Goal: Task Accomplishment & Management: Manage account settings

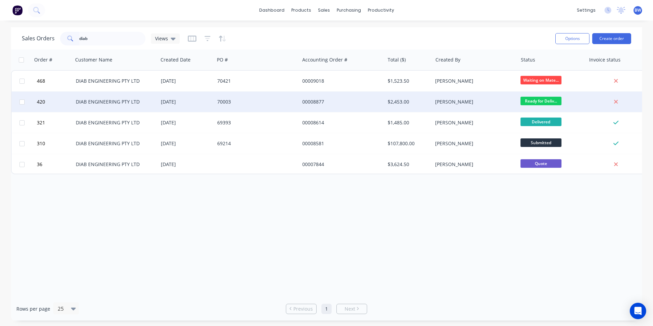
click at [113, 97] on div "DIAB ENGINEERING PTY LTD" at bounding box center [115, 102] width 85 height 21
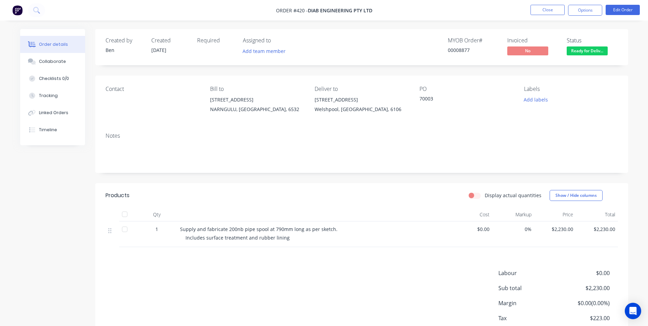
click at [591, 52] on span "Ready for Deliv..." at bounding box center [587, 50] width 41 height 9
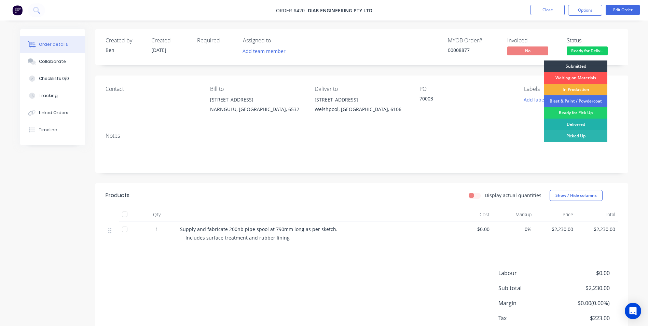
click at [576, 125] on div "Delivered" at bounding box center [575, 125] width 63 height 12
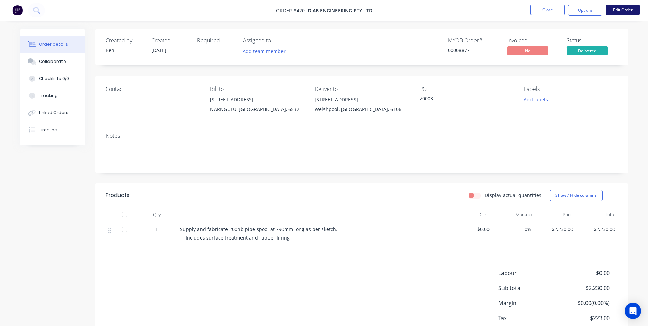
click at [616, 12] on button "Edit Order" at bounding box center [623, 10] width 34 height 10
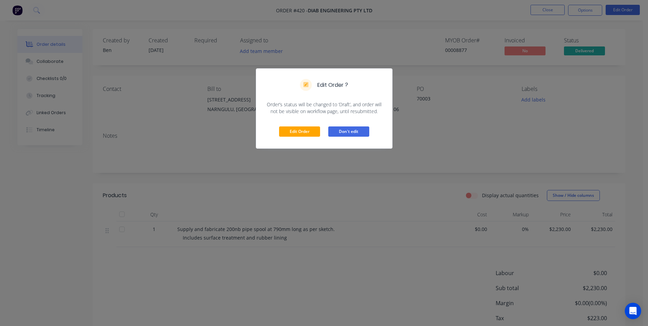
click at [352, 128] on button "Don't edit" at bounding box center [348, 131] width 41 height 10
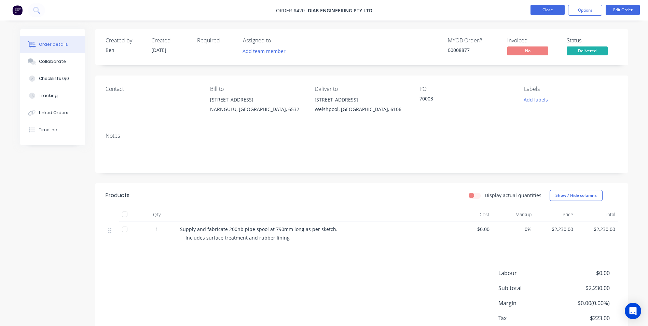
click at [560, 12] on button "Close" at bounding box center [548, 10] width 34 height 10
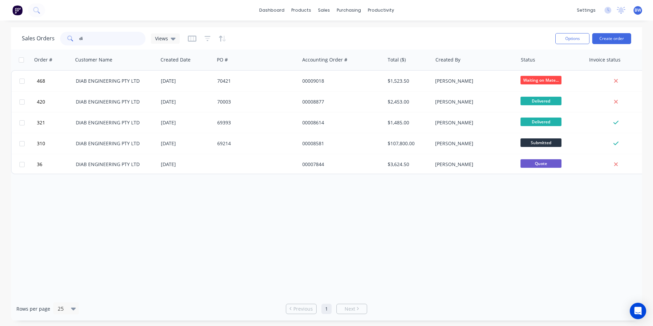
type input "d"
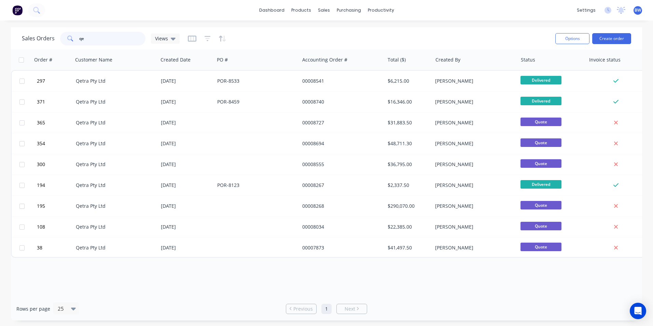
type input "q"
type input "i"
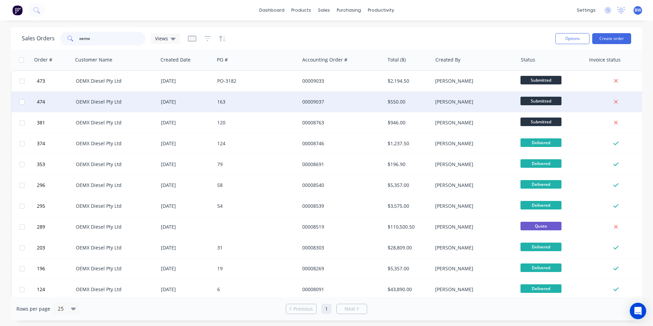
type input "oemx"
click at [111, 96] on div "OEMX Diesel Pty Ltd" at bounding box center [115, 102] width 85 height 21
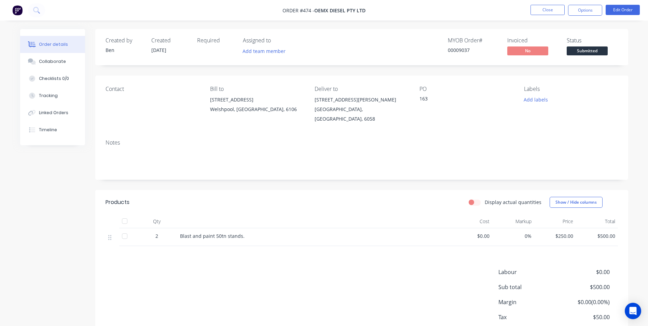
click at [579, 50] on span "Submitted" at bounding box center [587, 50] width 41 height 9
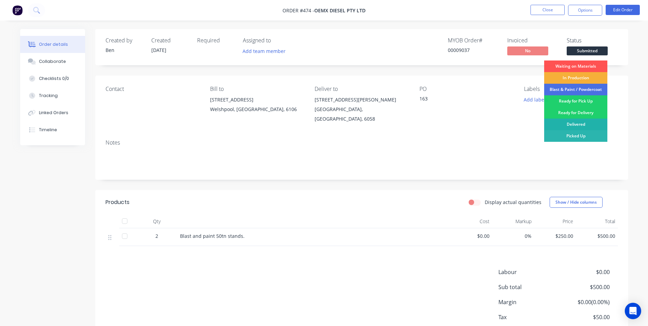
click at [569, 127] on div "Delivered" at bounding box center [575, 125] width 63 height 12
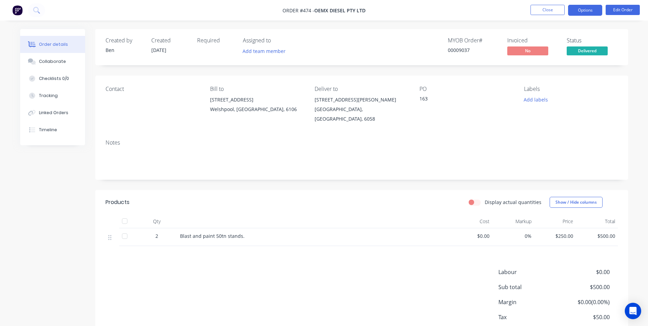
click at [583, 11] on button "Options" at bounding box center [585, 10] width 34 height 11
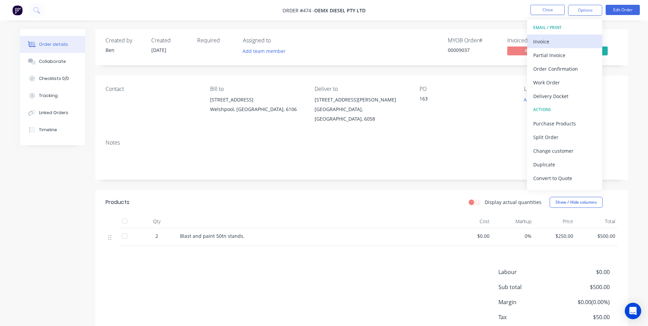
click at [556, 37] on div "Invoice" at bounding box center [564, 42] width 63 height 10
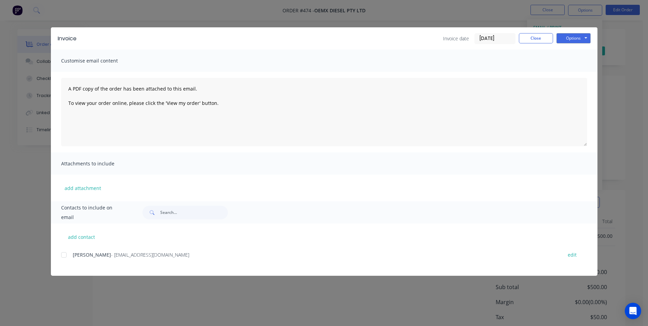
click at [62, 254] on div at bounding box center [64, 255] width 14 height 14
click at [561, 39] on button "Options" at bounding box center [574, 38] width 34 height 10
click at [563, 71] on button "Email" at bounding box center [579, 72] width 44 height 11
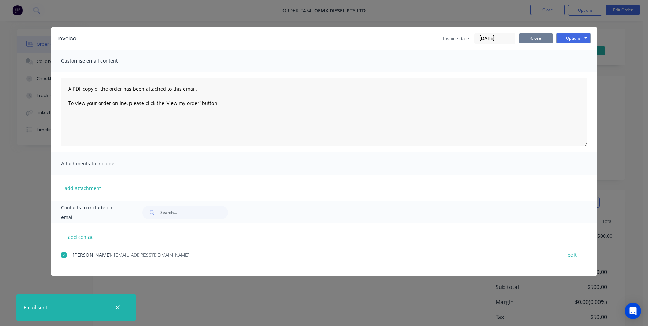
click at [531, 36] on button "Close" at bounding box center [536, 38] width 34 height 10
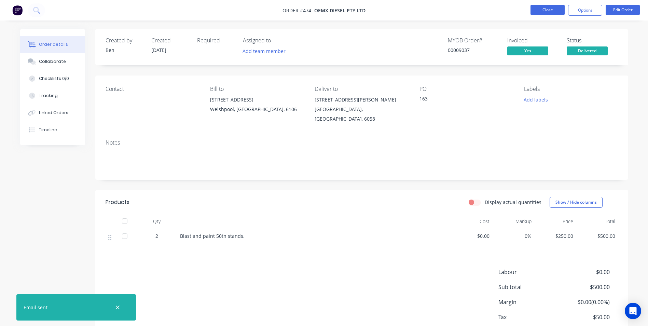
click at [542, 12] on button "Close" at bounding box center [548, 10] width 34 height 10
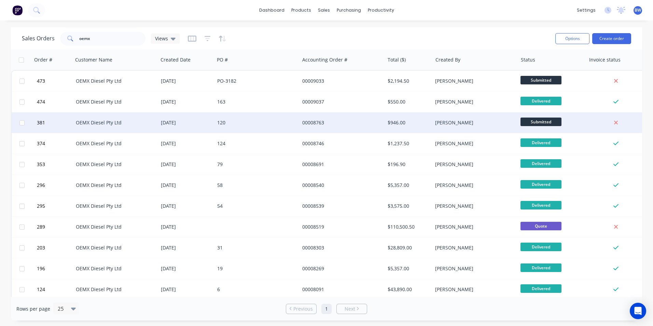
click at [165, 124] on div "[DATE]" at bounding box center [186, 122] width 51 height 7
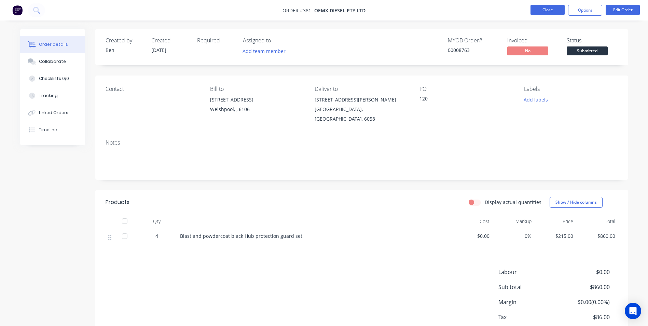
click at [537, 9] on button "Close" at bounding box center [548, 10] width 34 height 10
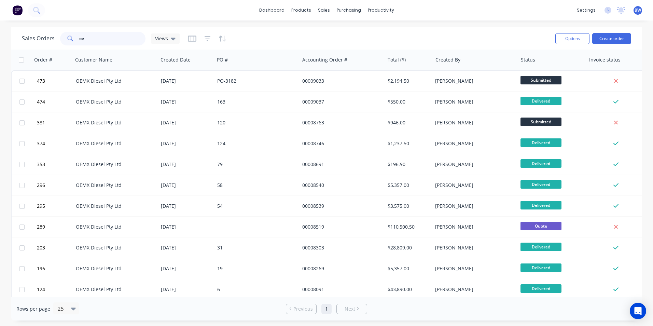
type input "o"
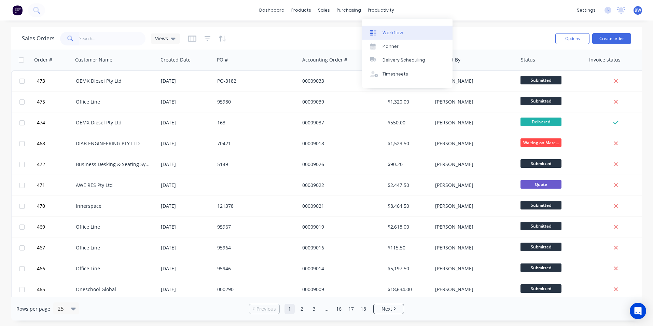
click at [386, 30] on div "Workflow" at bounding box center [393, 33] width 21 height 6
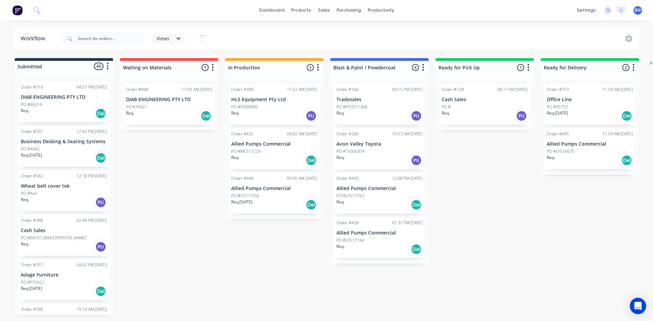
click at [373, 190] on p "Allied Pumps Commercial" at bounding box center [380, 189] width 86 height 6
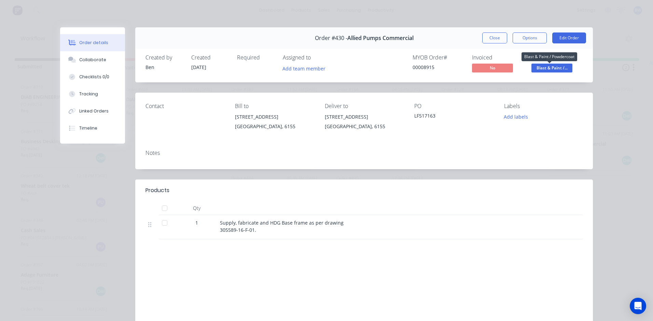
click at [538, 69] on span "Blast & Paint /..." at bounding box center [552, 68] width 41 height 9
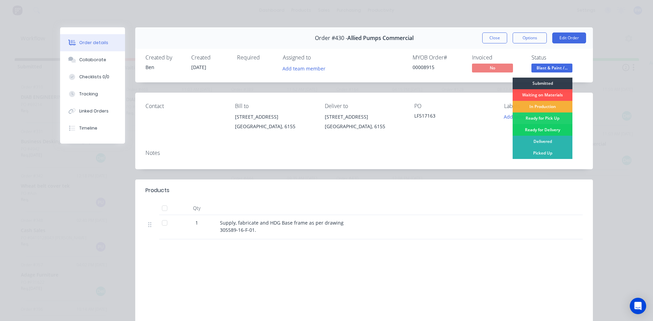
click at [535, 131] on div "Ready for Delivery" at bounding box center [543, 130] width 60 height 12
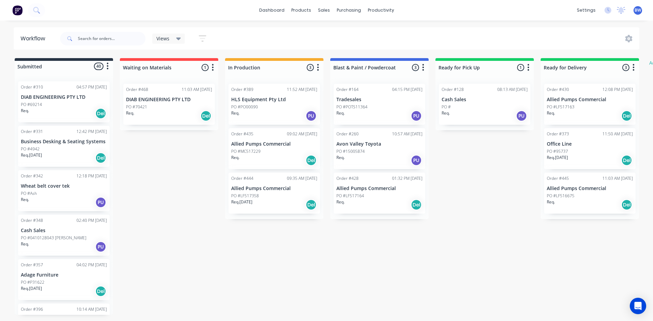
click at [385, 193] on div "PO #LF517164" at bounding box center [380, 196] width 86 height 6
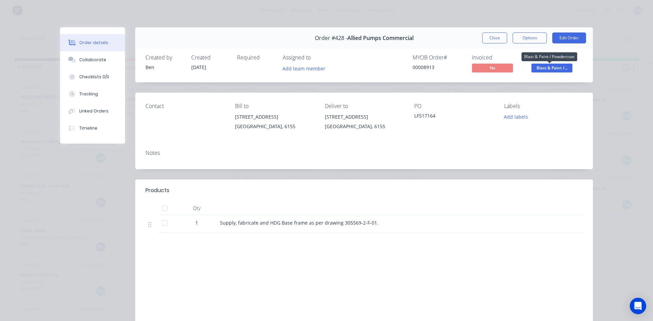
click at [548, 68] on span "Blast & Paint /..." at bounding box center [552, 68] width 41 height 9
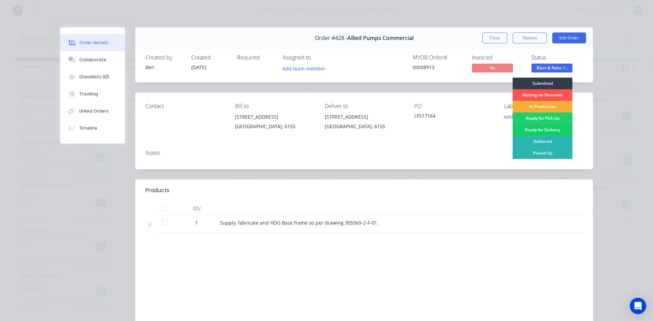
click at [529, 132] on div "Ready for Delivery" at bounding box center [543, 130] width 60 height 12
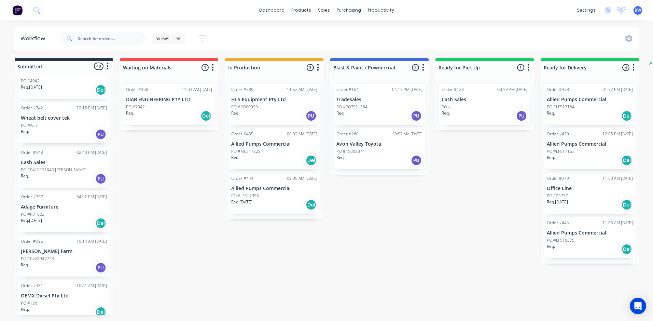
scroll to position [68, 0]
click at [56, 255] on div "Order #396 10:14 AM [DATE] [PERSON_NAME][GEOGRAPHIC_DATA] PO #0428947723 Req. PU" at bounding box center [64, 255] width 92 height 41
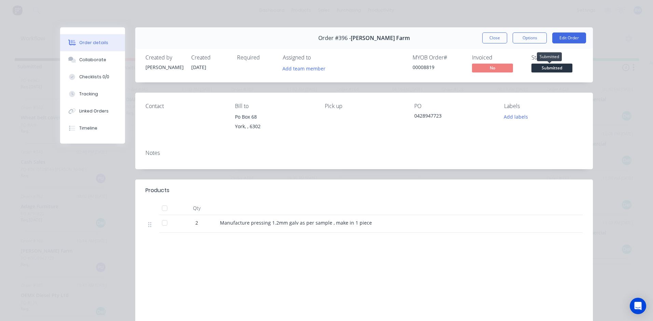
click at [563, 67] on span "Submitted" at bounding box center [552, 68] width 41 height 9
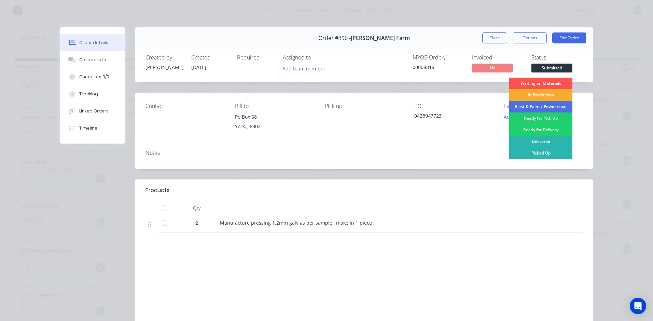
click at [541, 96] on div "In Production" at bounding box center [541, 95] width 63 height 12
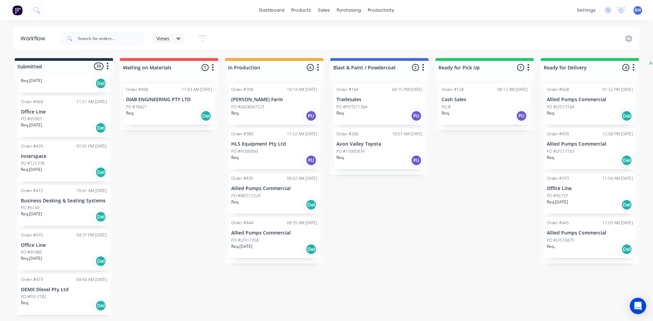
scroll to position [1502, 0]
click at [52, 298] on div "PO #PO-3182" at bounding box center [64, 296] width 86 height 6
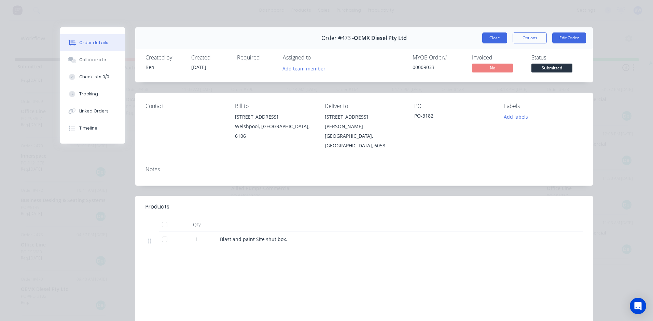
click at [495, 36] on button "Close" at bounding box center [495, 37] width 25 height 11
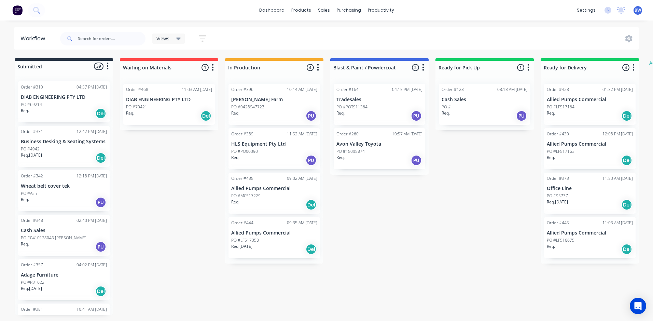
scroll to position [213, 0]
